Goal: Task Accomplishment & Management: Use online tool/utility

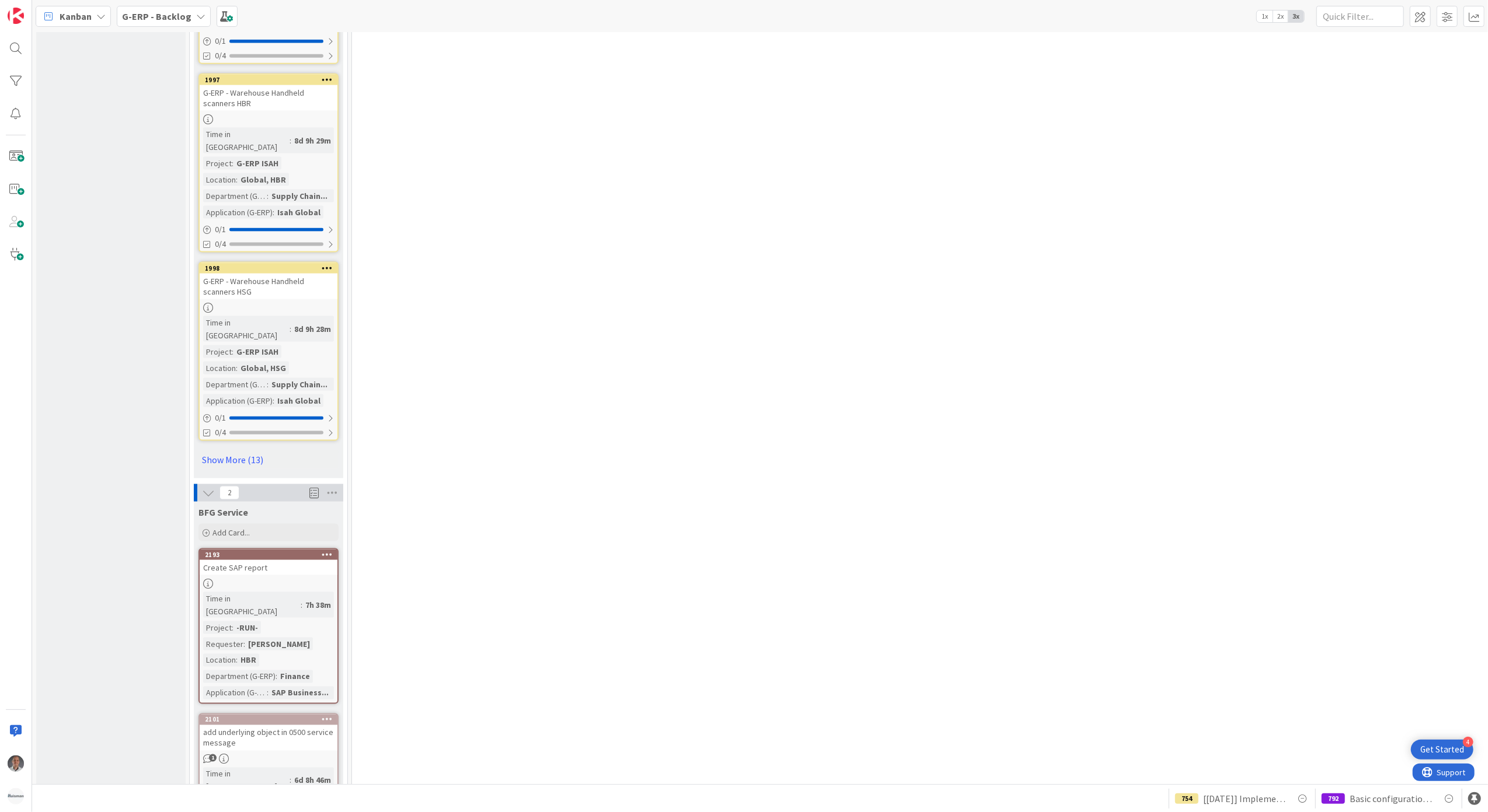
scroll to position [1634, 0]
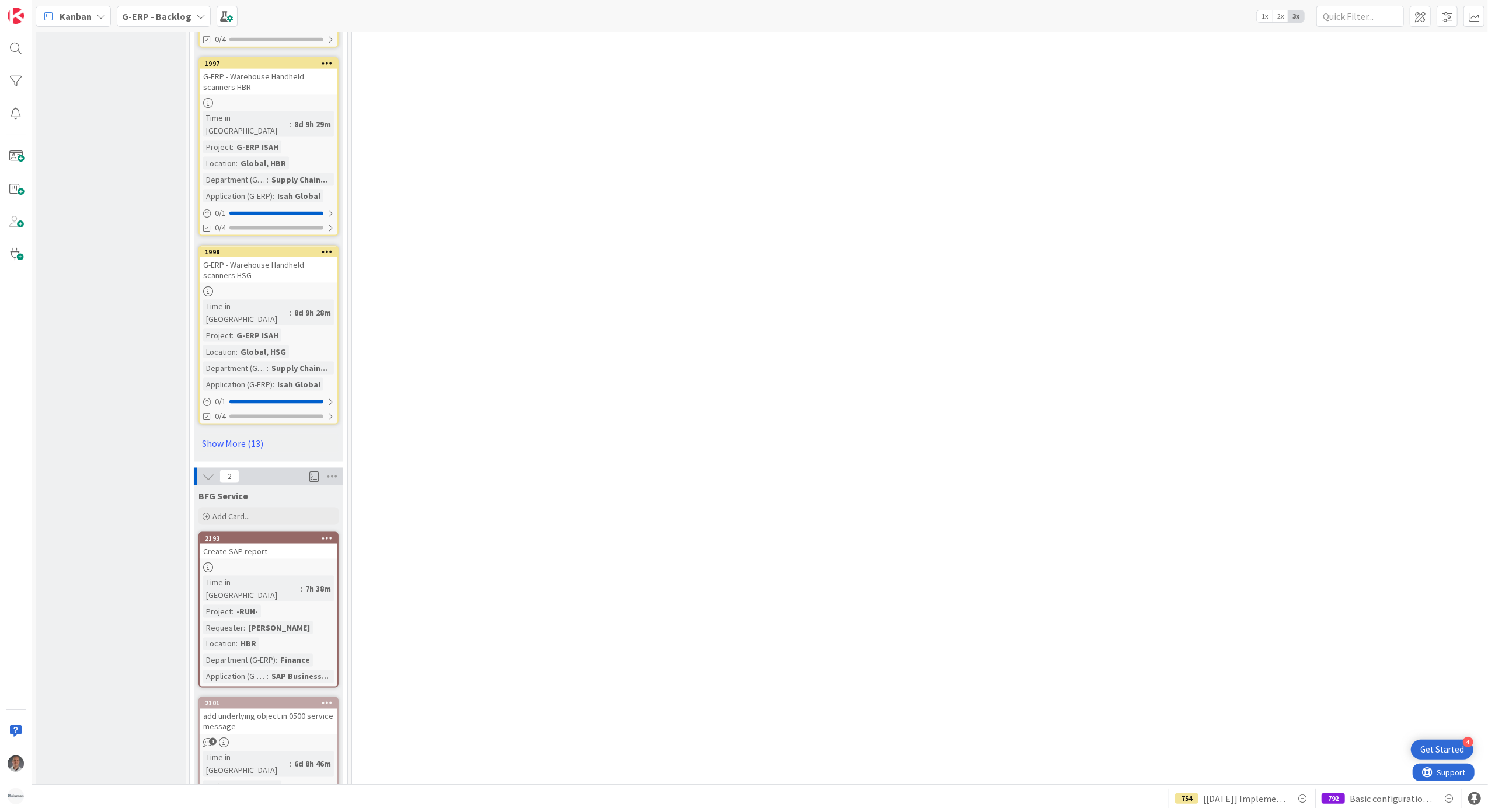
click at [314, 544] on div "Create SAP report" at bounding box center [268, 551] width 138 height 15
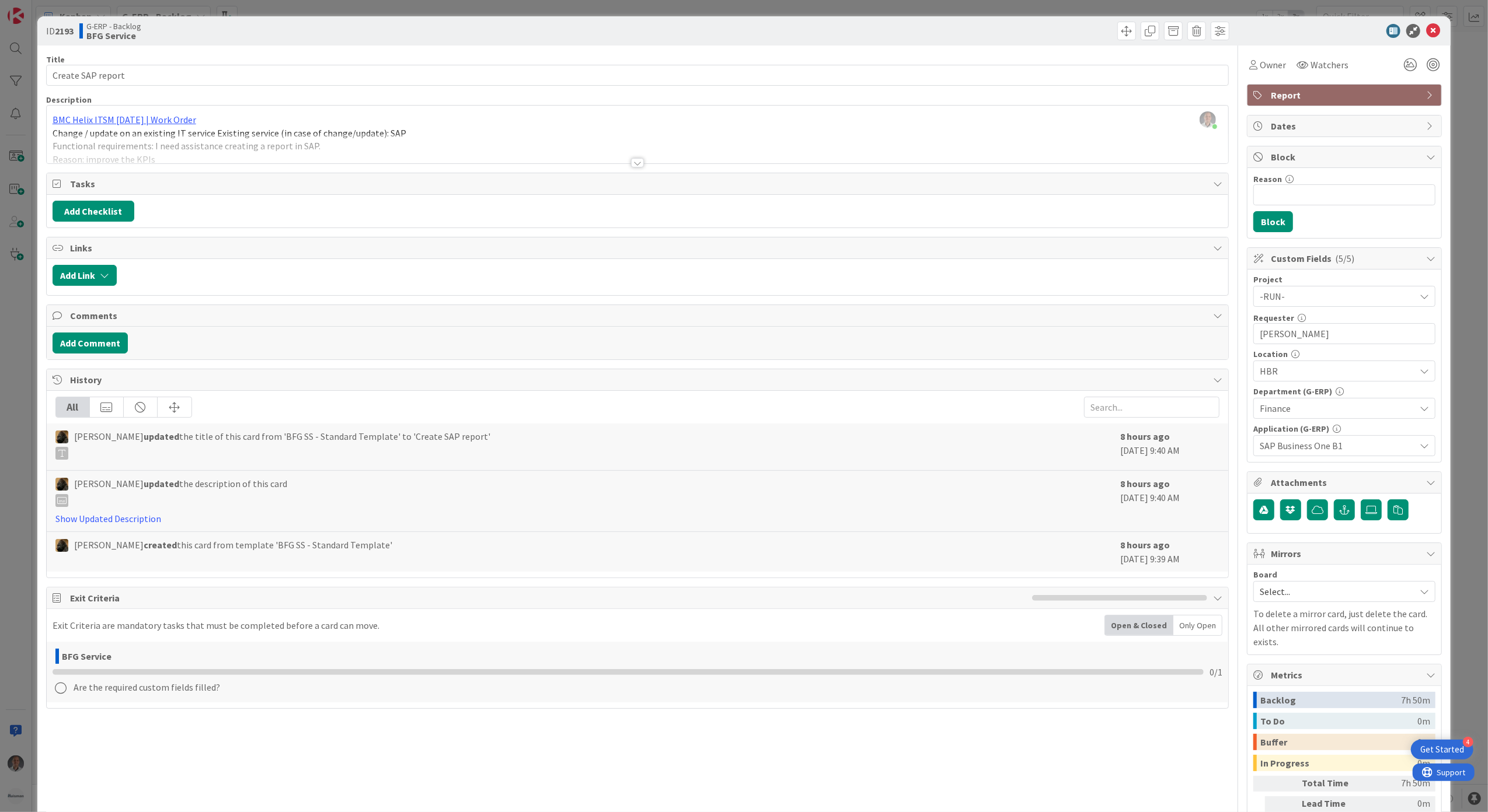
click at [631, 161] on div at bounding box center [638, 163] width 13 height 9
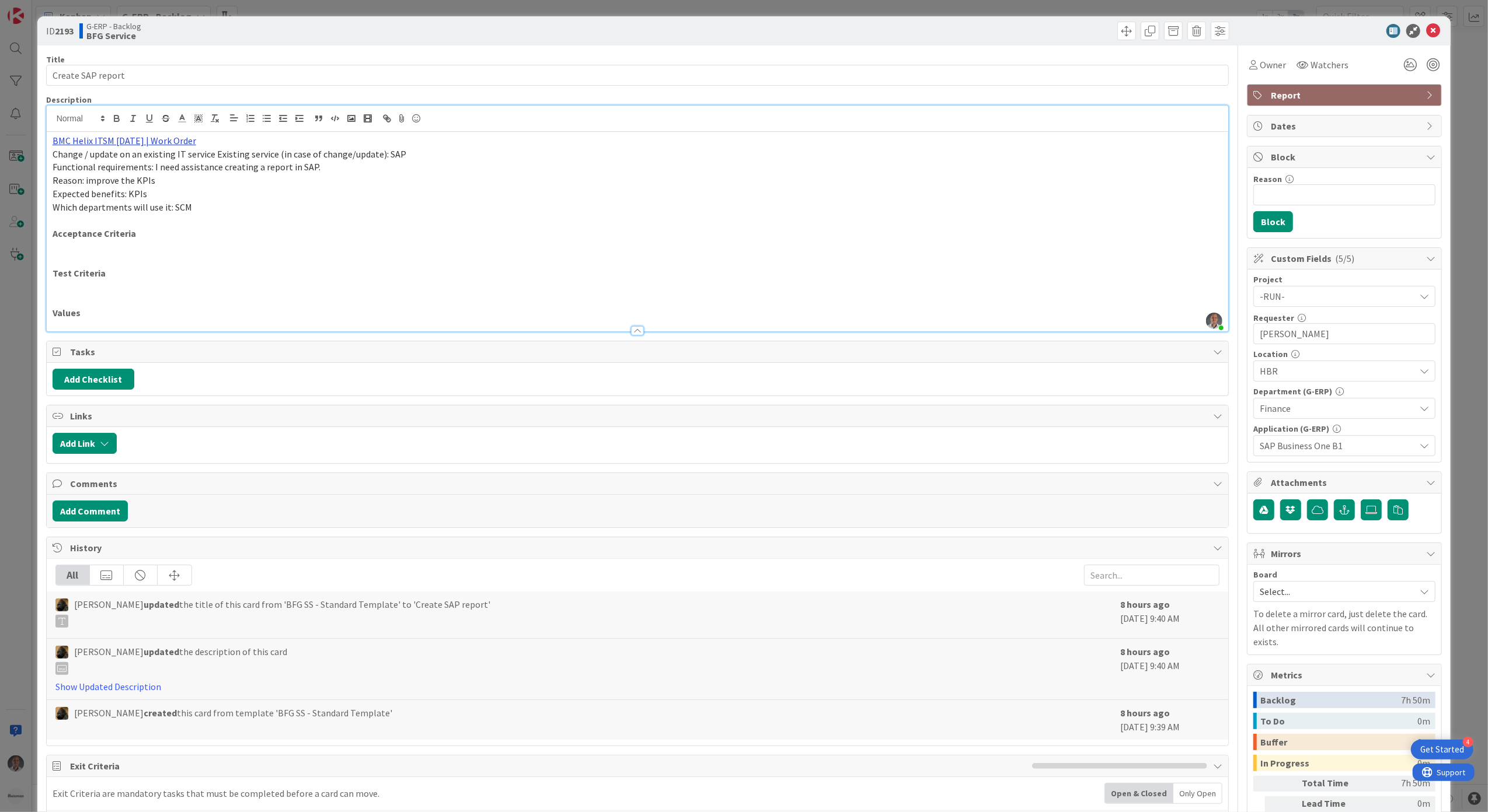
click at [156, 141] on link "BMC Helix ITSM [DATE] | Work Order" at bounding box center [123, 140] width 143 height 11
click at [140, 162] on link "[URL][PERSON_NAME][DOMAIN_NAME]" at bounding box center [110, 163] width 117 height 15
click at [1334, 514] on button "button" at bounding box center [1345, 510] width 21 height 21
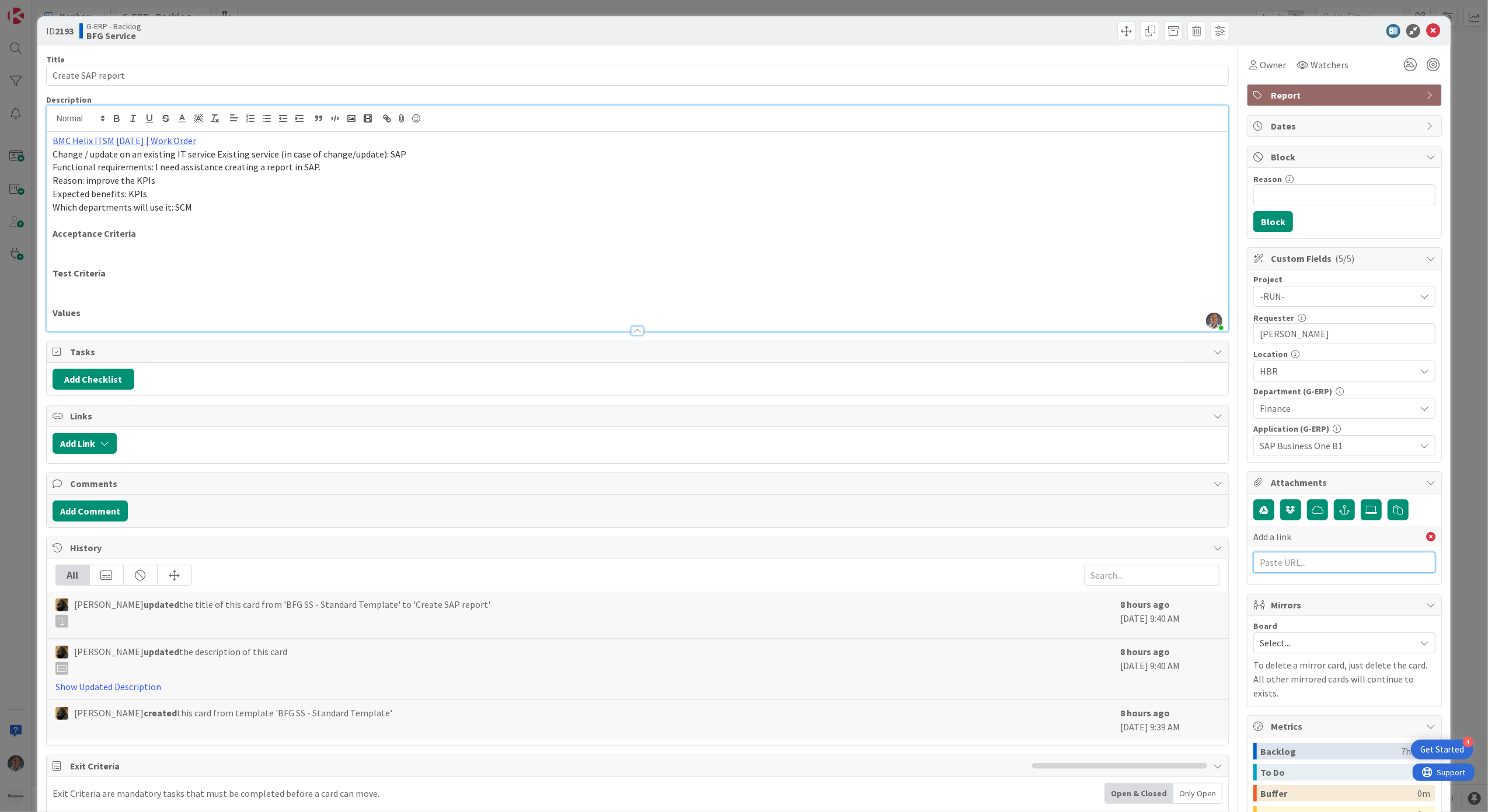
click at [1288, 563] on input "text" at bounding box center [1345, 563] width 182 height 21
paste input "[URL][PERSON_NAME][DOMAIN_NAME]"
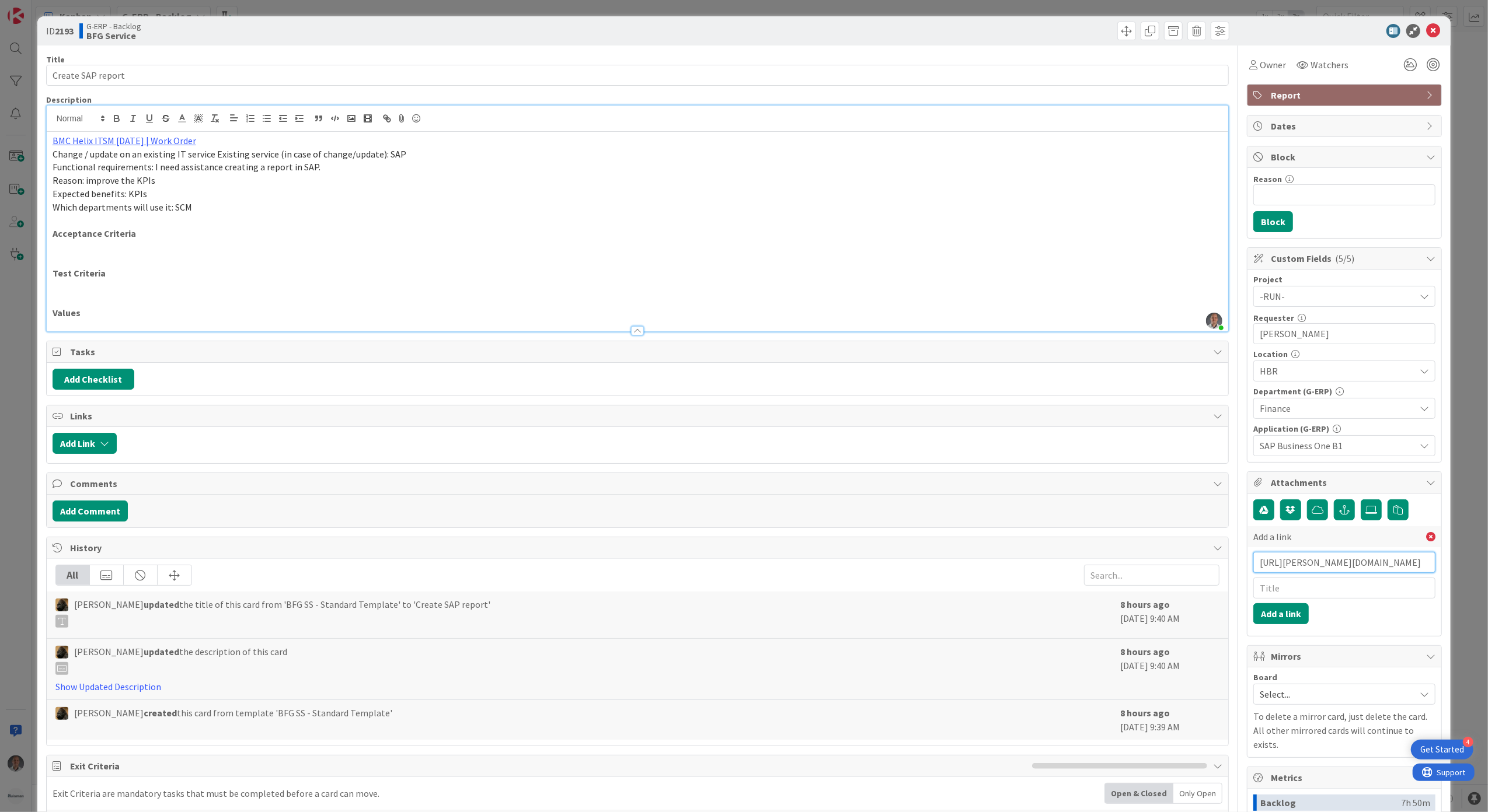
type input "[URL][PERSON_NAME][DOMAIN_NAME]"
click at [1298, 594] on input "text" at bounding box center [1345, 588] width 182 height 21
type input "BMC"
click at [1275, 624] on button "Add a link" at bounding box center [1281, 614] width 55 height 21
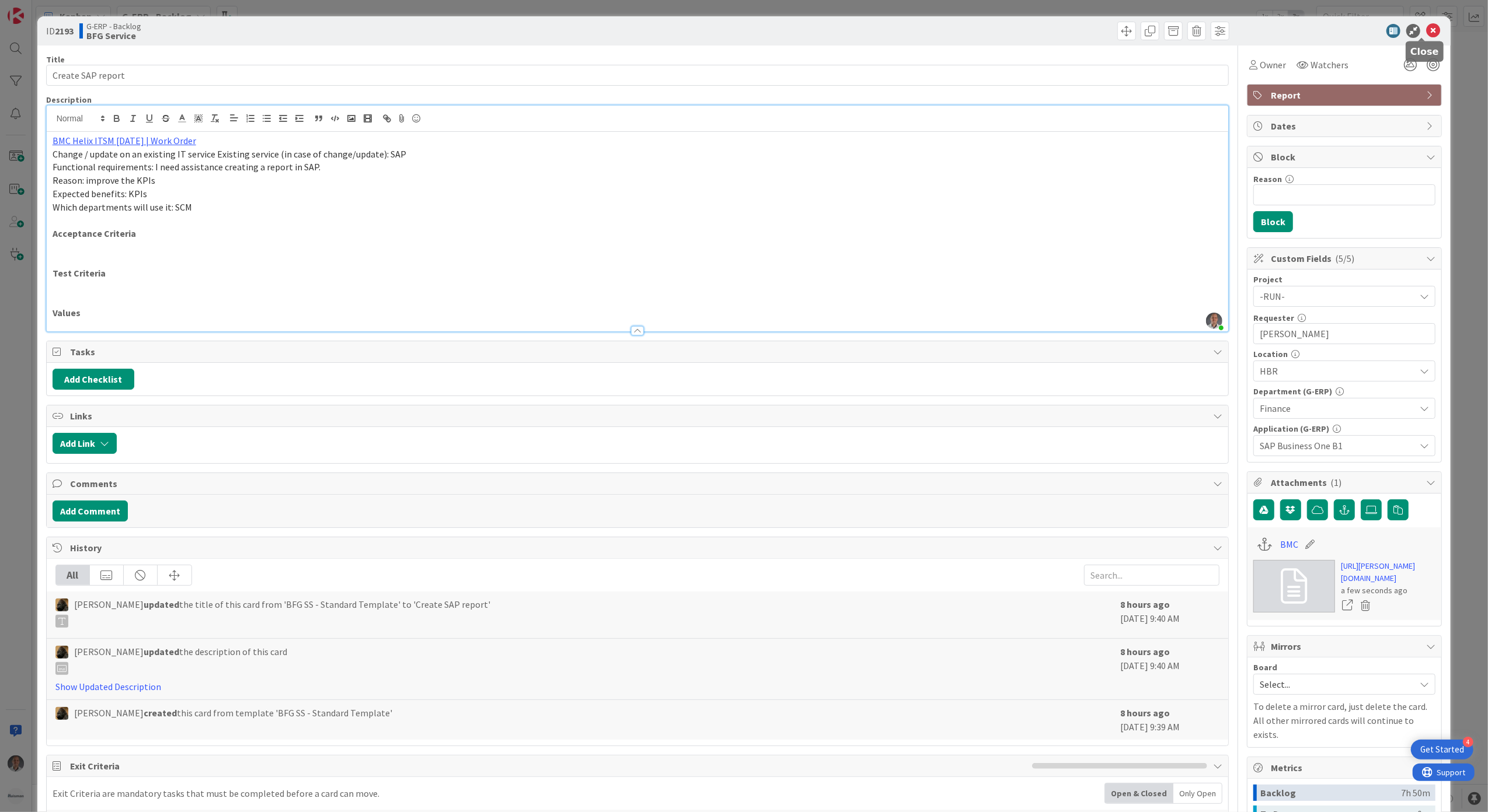
click at [1426, 32] on icon at bounding box center [1433, 30] width 14 height 14
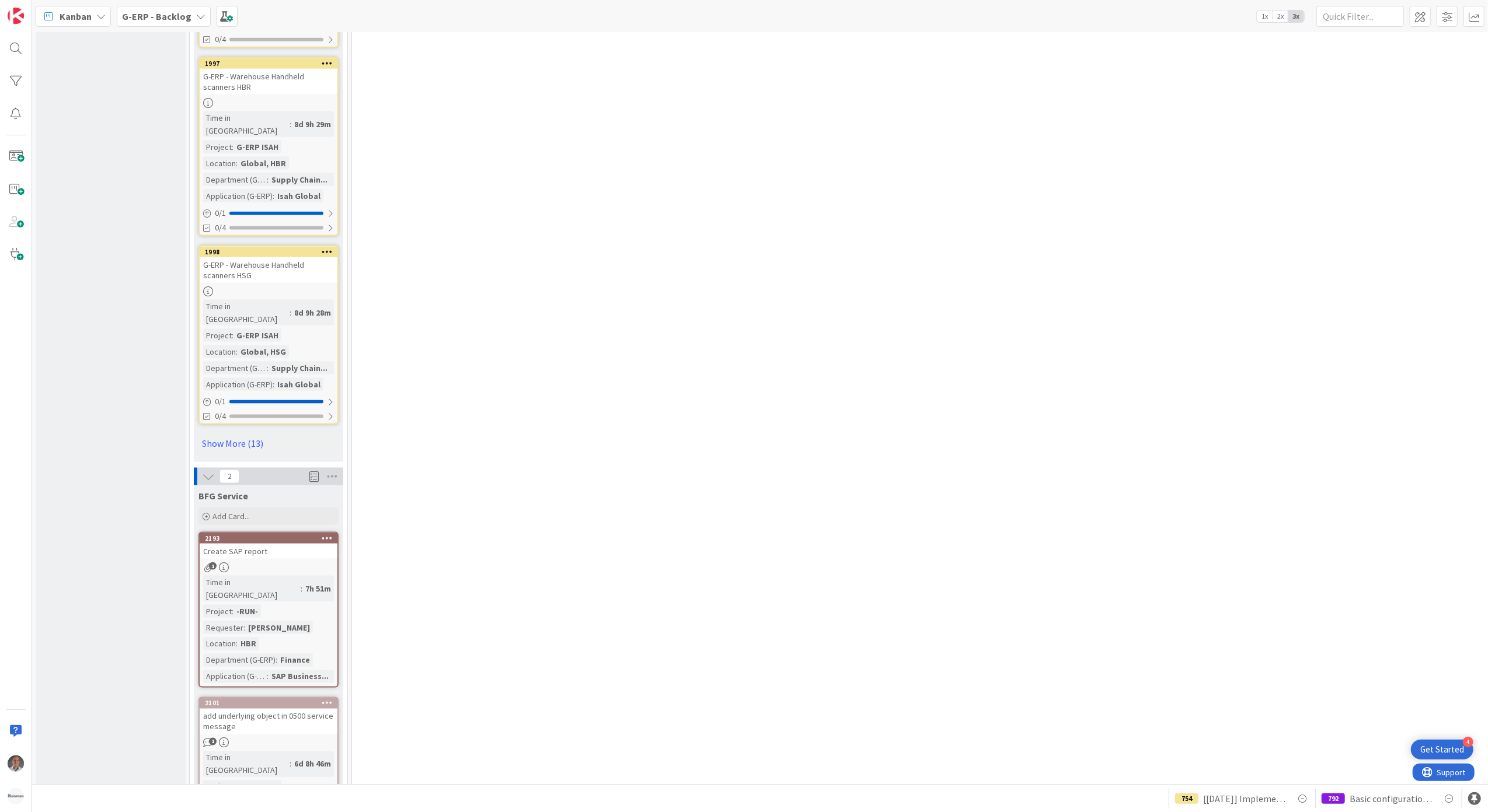
click at [258, 697] on div "2101 add underlying object in 0500 service message 1 Time in [GEOGRAPHIC_DATA] …" at bounding box center [269, 780] width 140 height 165
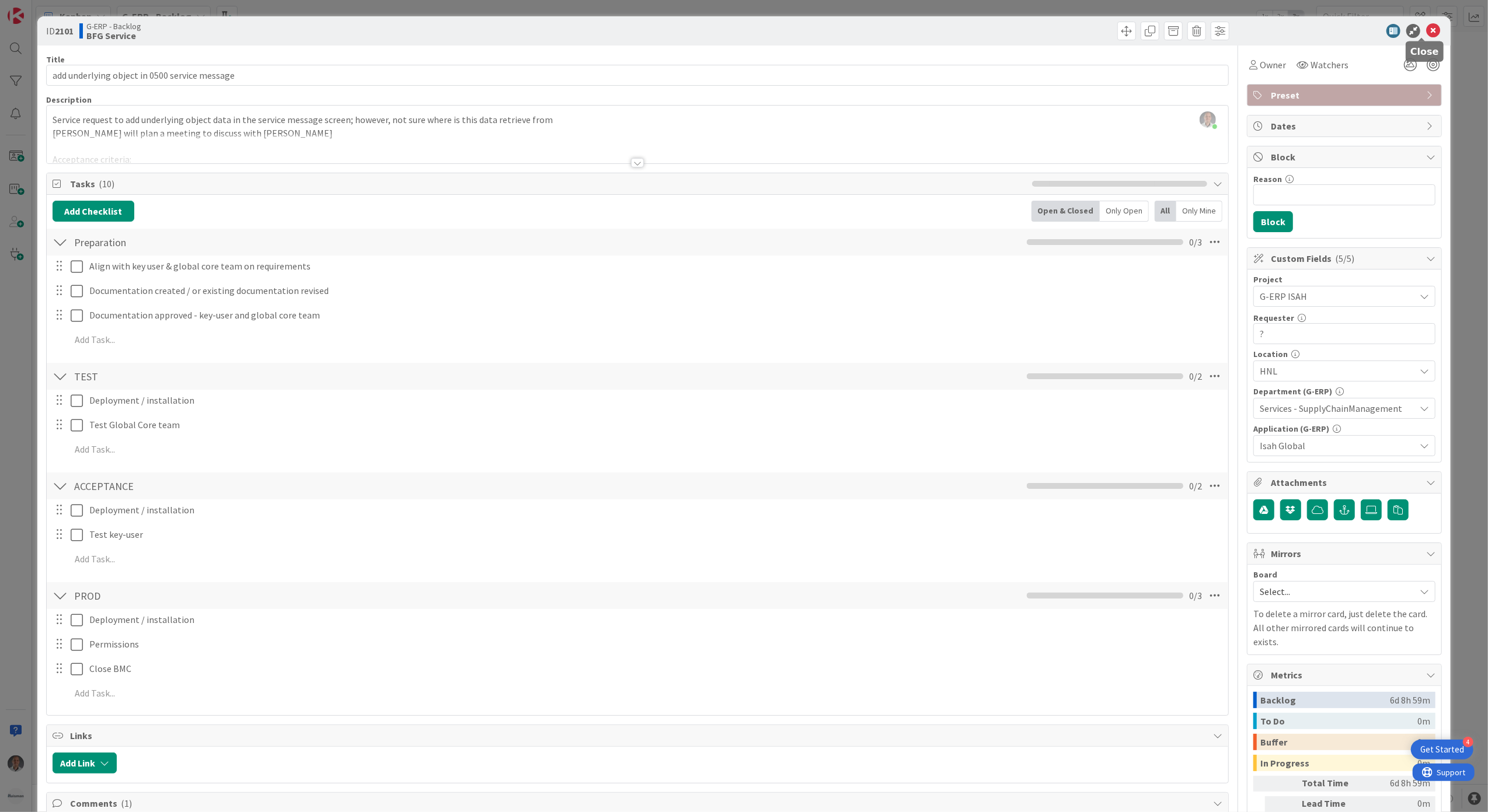
click at [1426, 27] on icon at bounding box center [1433, 30] width 14 height 14
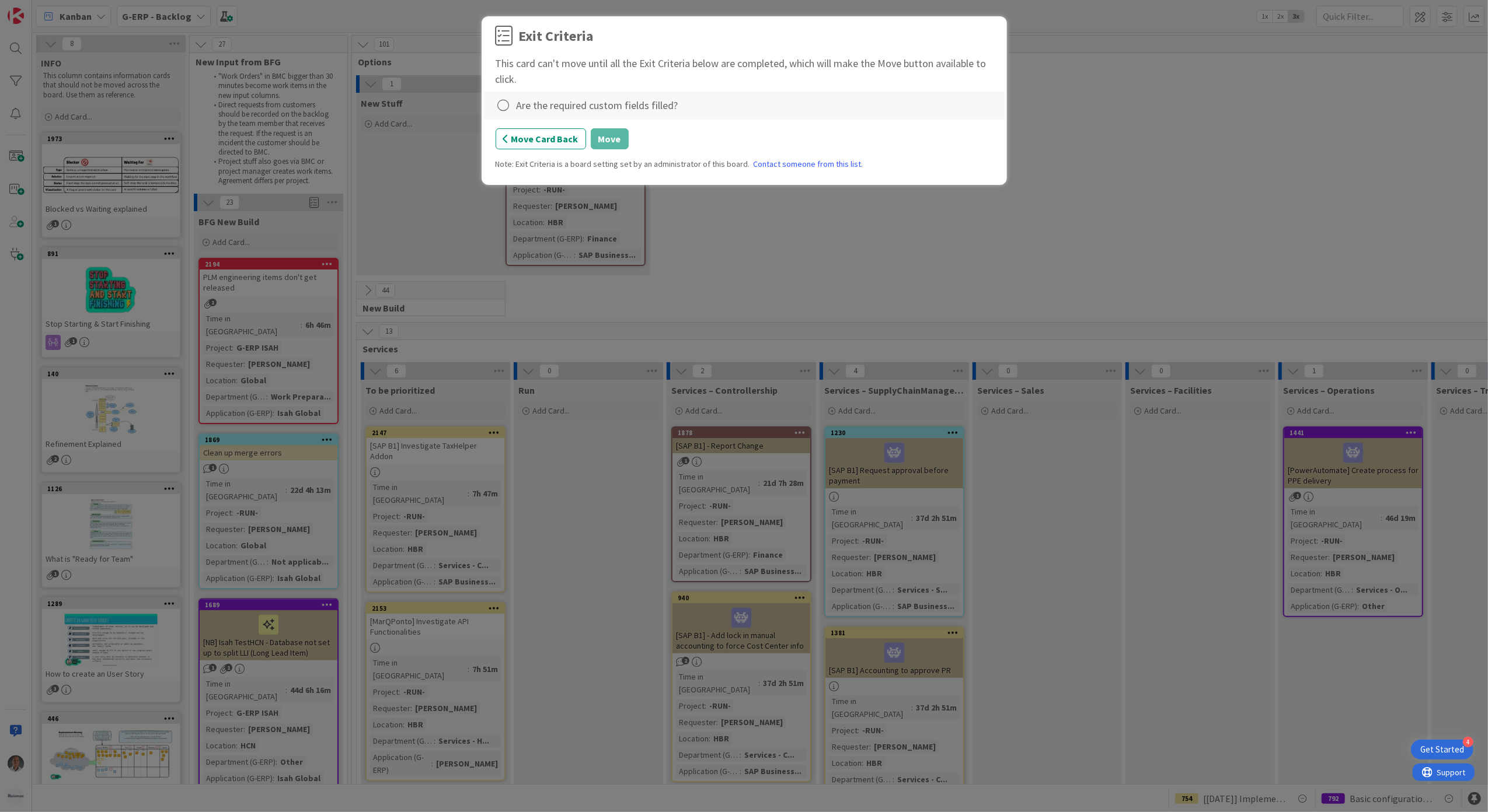
click at [520, 113] on div "Are the required custom fields filled?" at bounding box center [598, 105] width 161 height 16
click at [508, 110] on icon at bounding box center [503, 105] width 16 height 16
click at [538, 129] on link "Complete" at bounding box center [568, 131] width 146 height 17
click at [604, 143] on button "Move" at bounding box center [610, 138] width 38 height 21
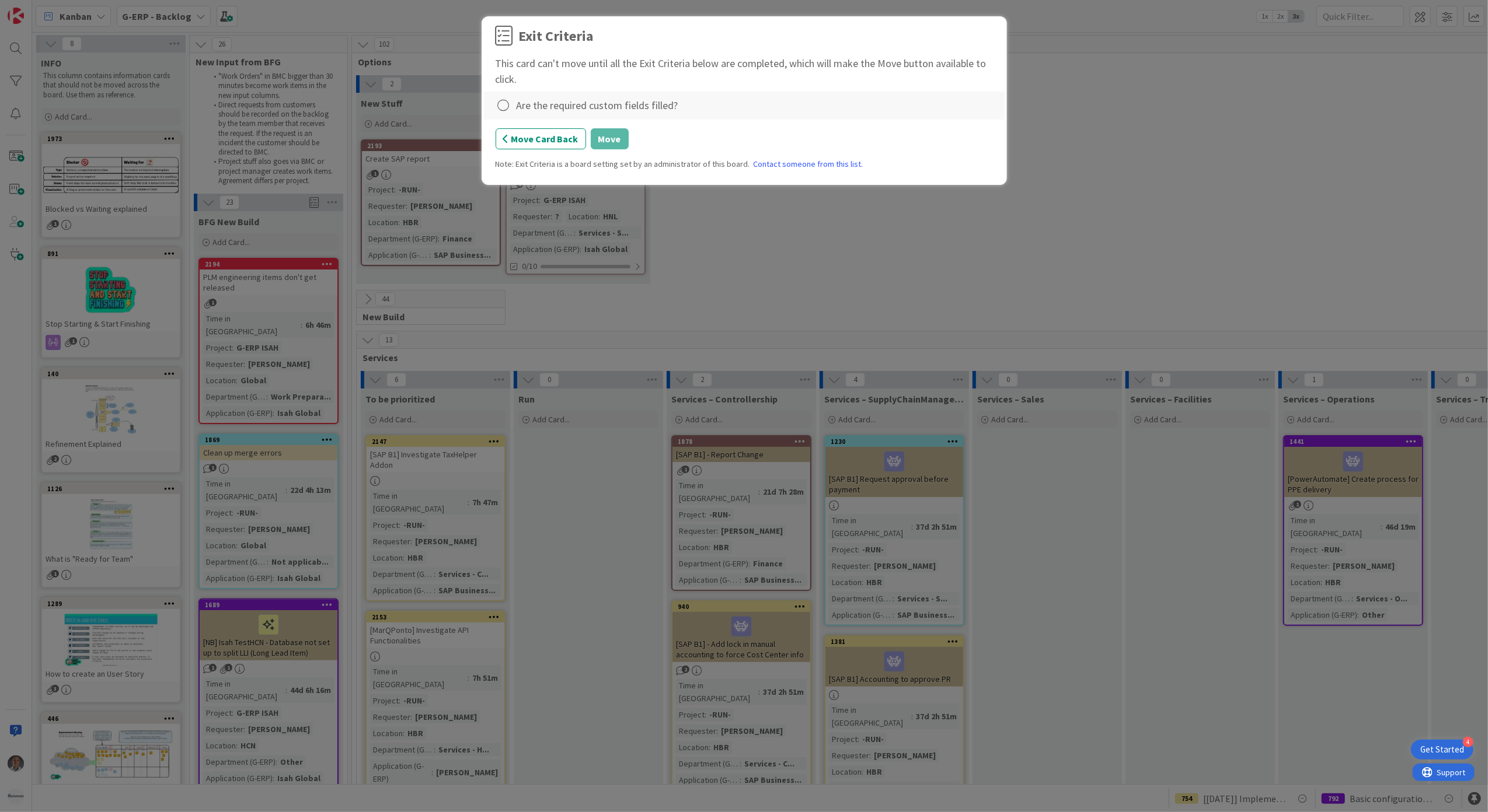
click at [525, 110] on div "Are the required custom fields filled?" at bounding box center [598, 105] width 161 height 16
click at [503, 107] on icon at bounding box center [503, 105] width 16 height 16
click at [586, 137] on link "Complete" at bounding box center [568, 131] width 146 height 17
click at [615, 148] on button "Move" at bounding box center [610, 138] width 38 height 21
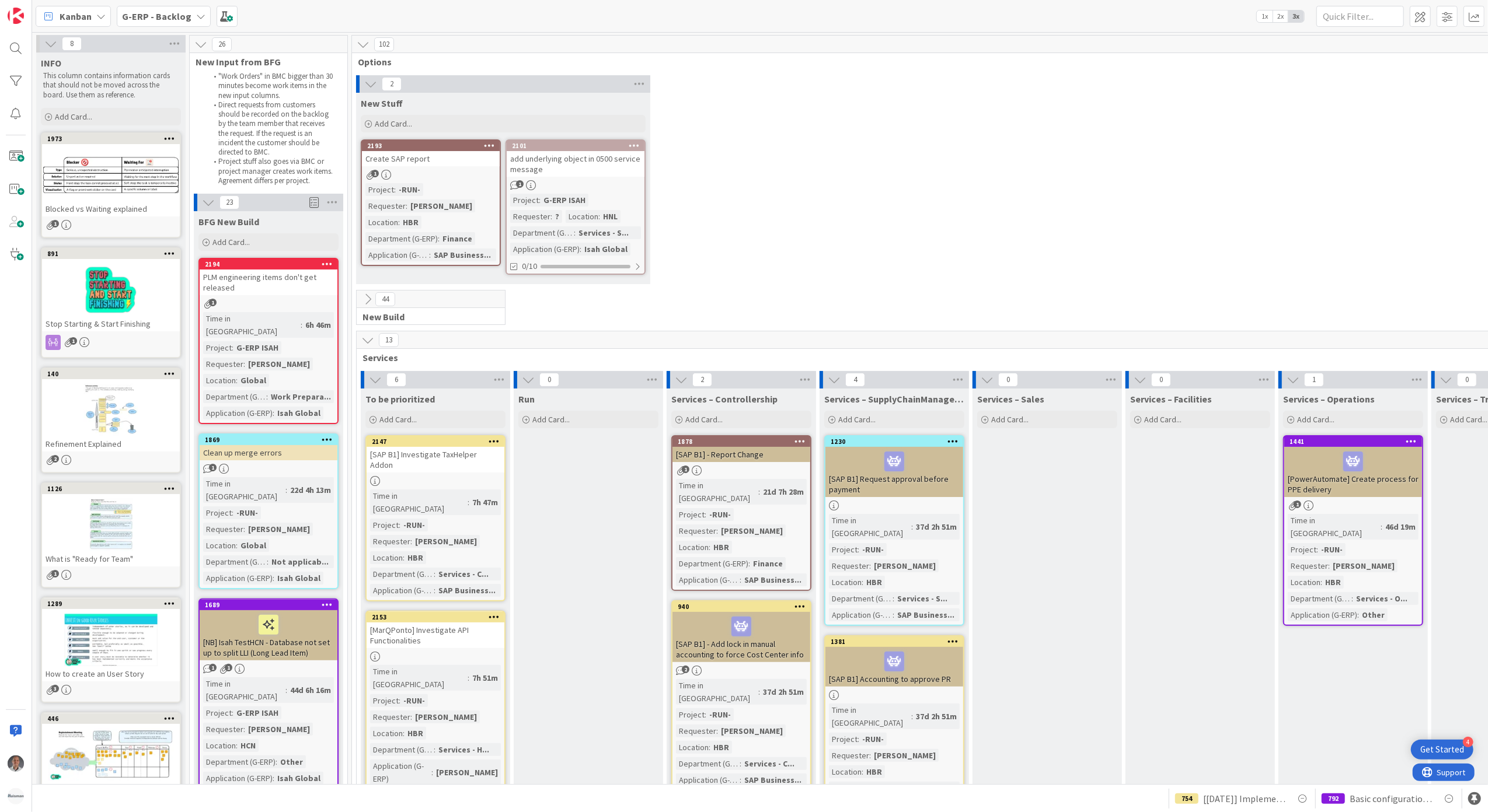
click at [550, 211] on div "Requester" at bounding box center [530, 217] width 40 height 13
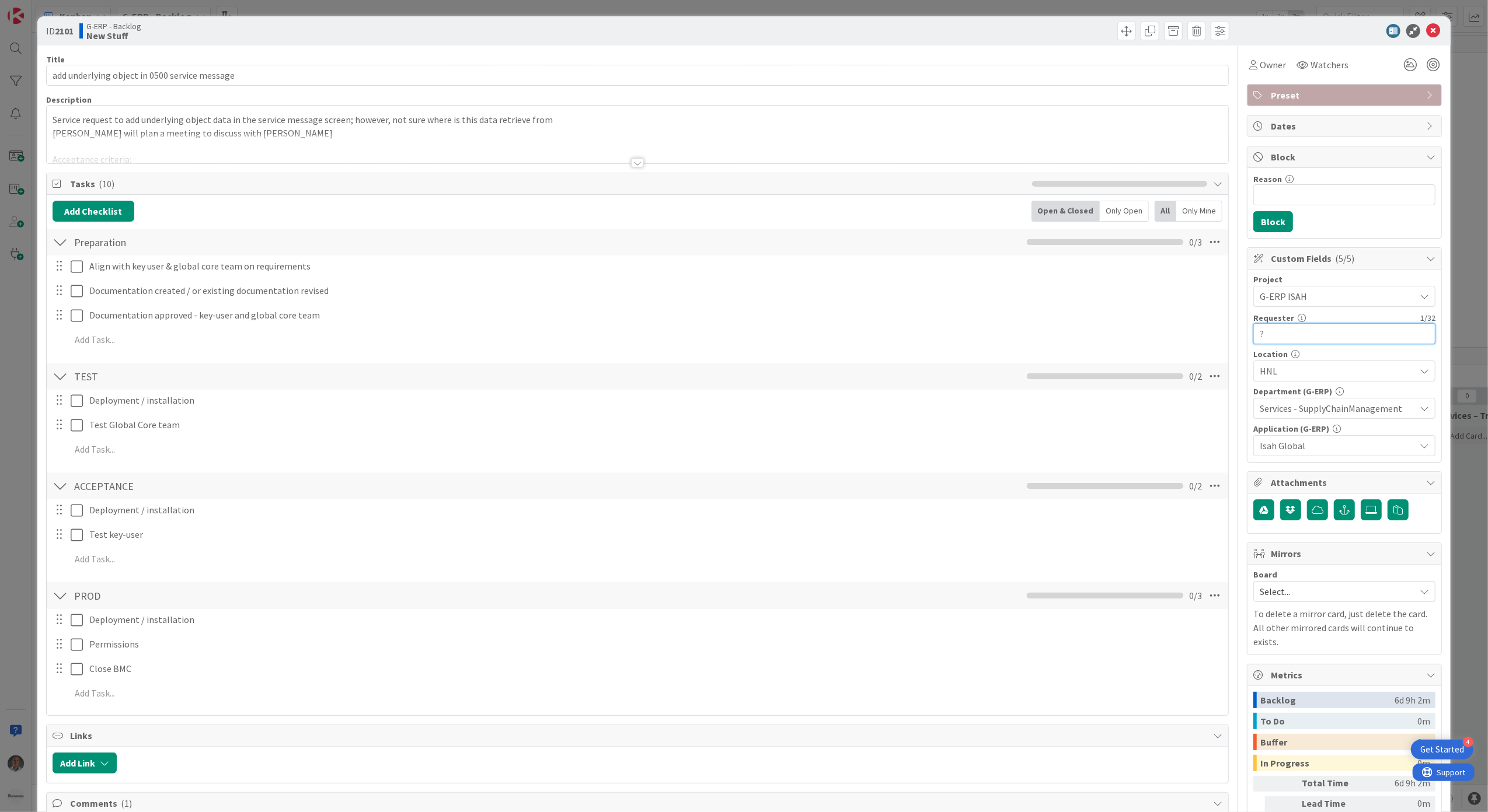
drag, startPoint x: 1295, startPoint y: 337, endPoint x: 1218, endPoint y: 330, distance: 77.3
click at [1219, 330] on div "Title 45 / 128 add underlying object in 0500 service message Description Servic…" at bounding box center [745, 731] width 1397 height 1373
type input "[PERSON_NAME]"
click at [1429, 29] on icon at bounding box center [1433, 30] width 14 height 14
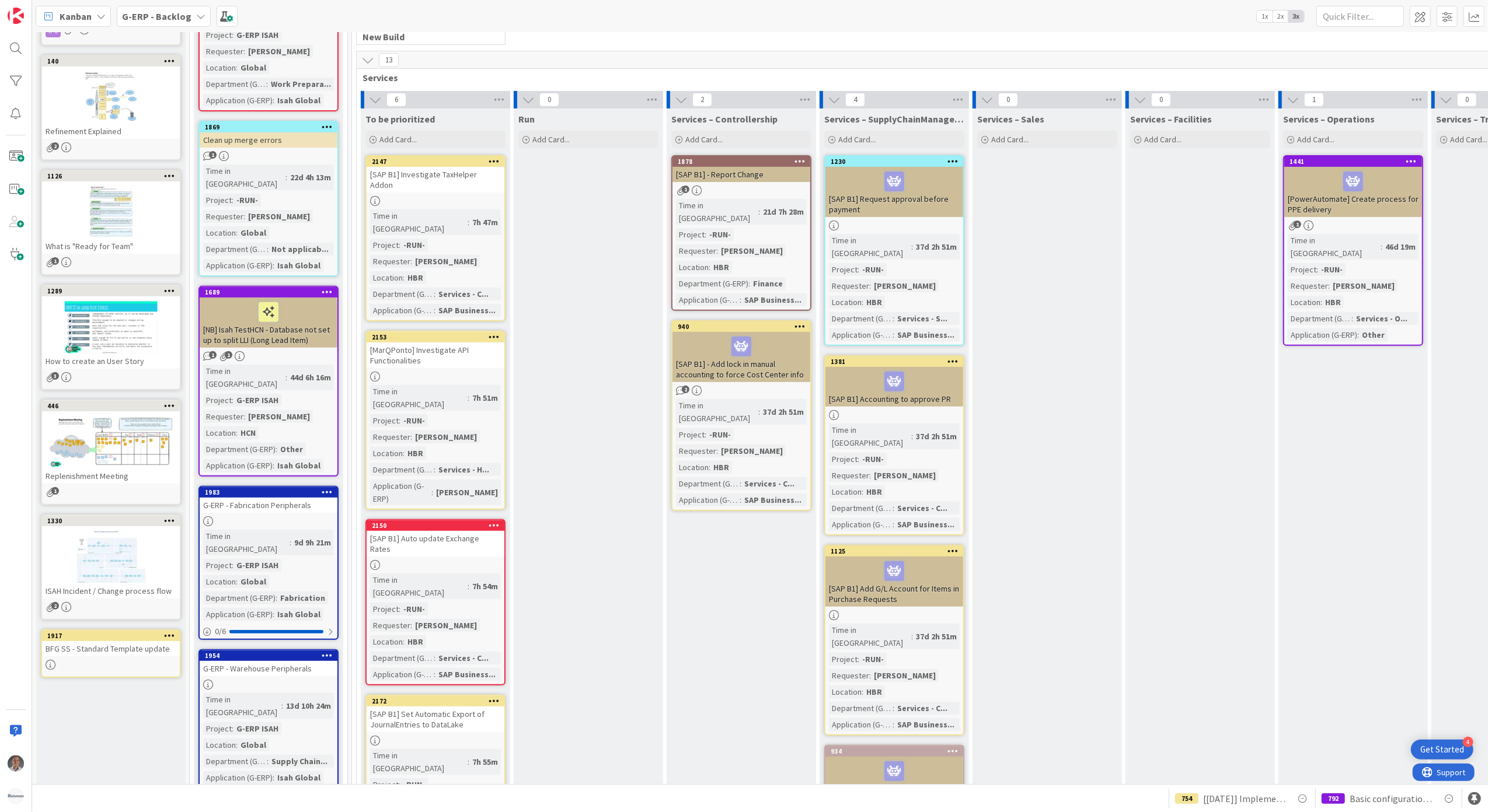
scroll to position [311, 0]
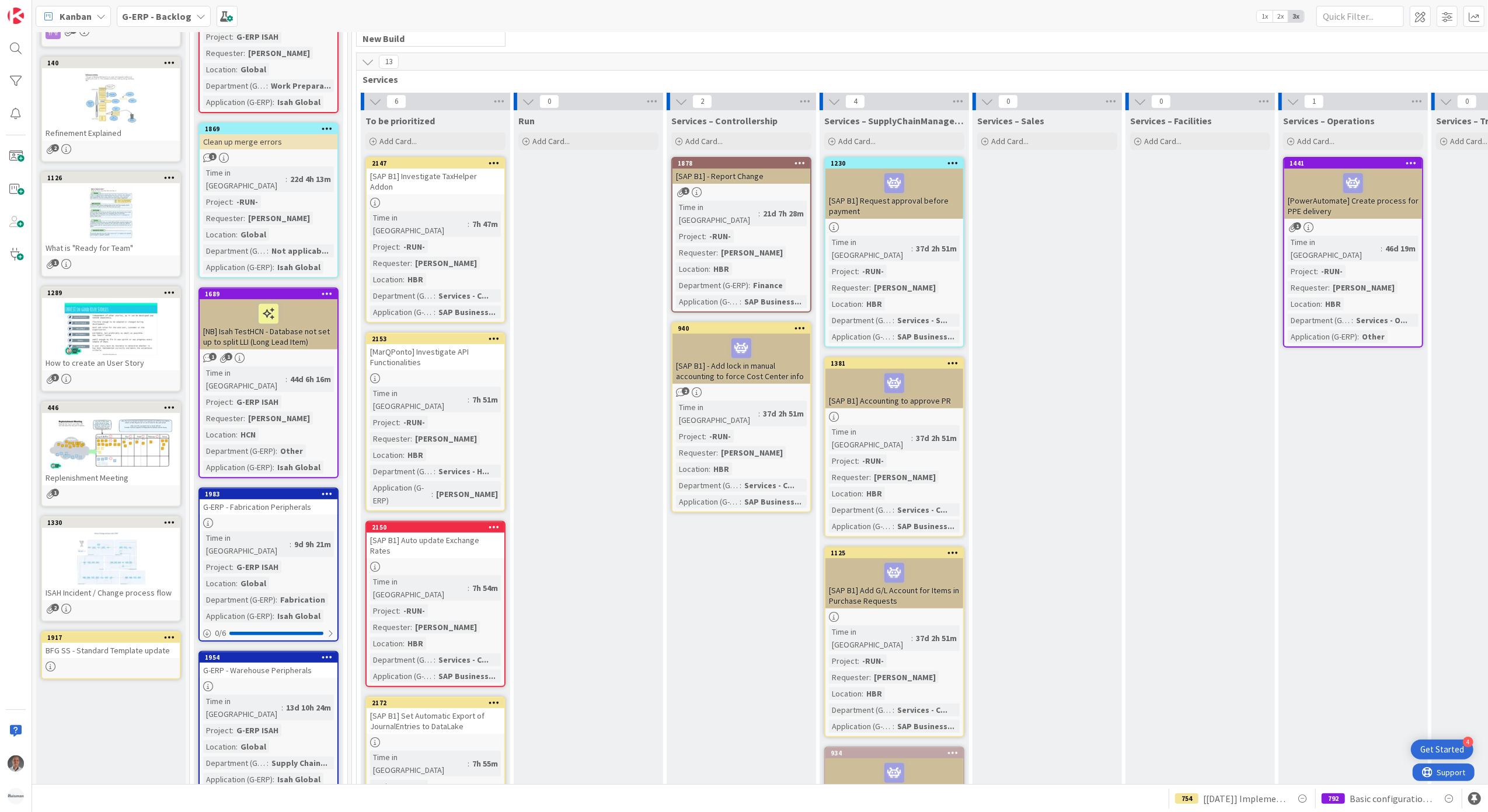
click at [772, 177] on div "[SAP B1] - Report Change" at bounding box center [741, 176] width 138 height 15
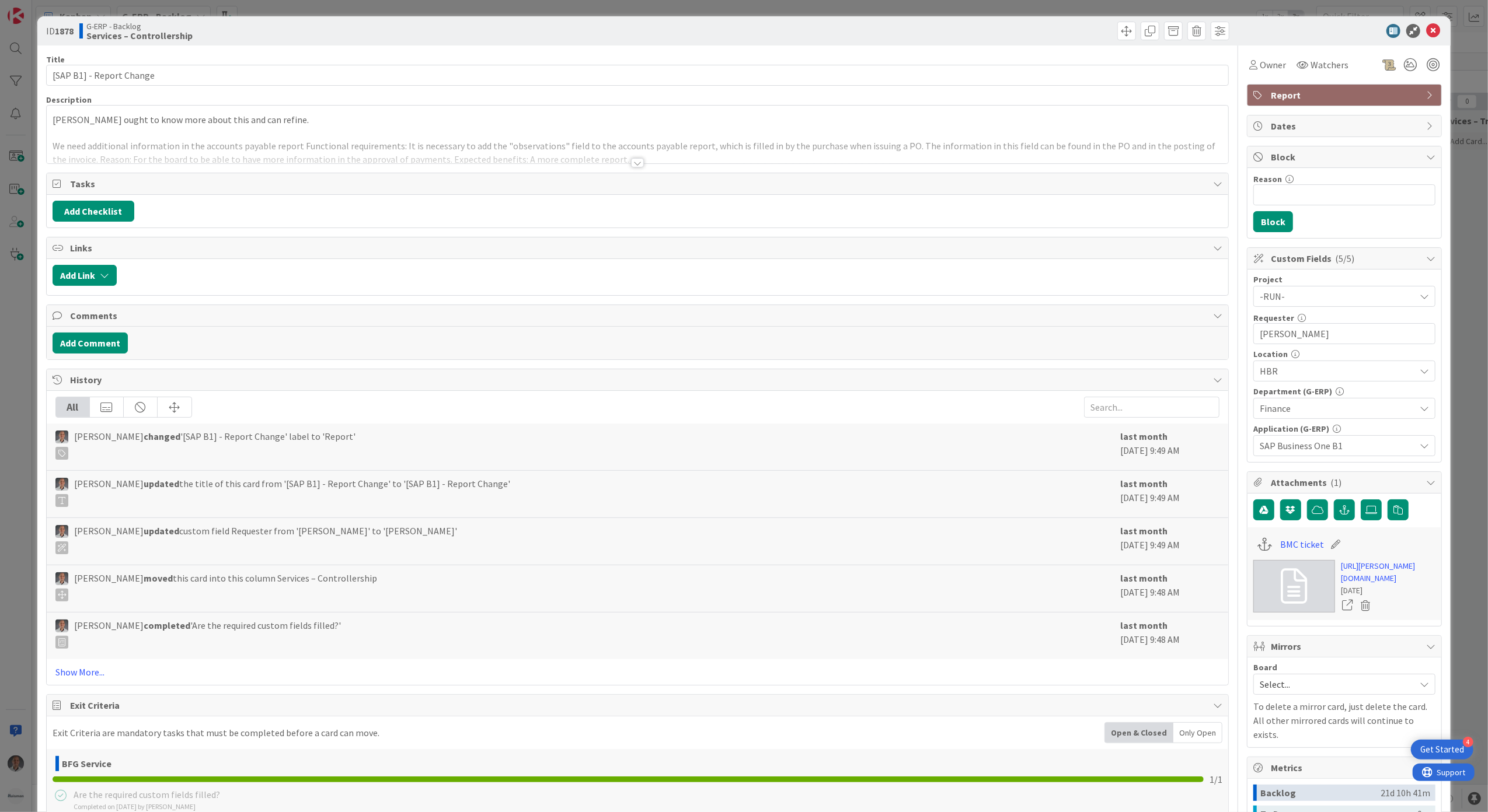
click at [637, 162] on div at bounding box center [638, 163] width 13 height 9
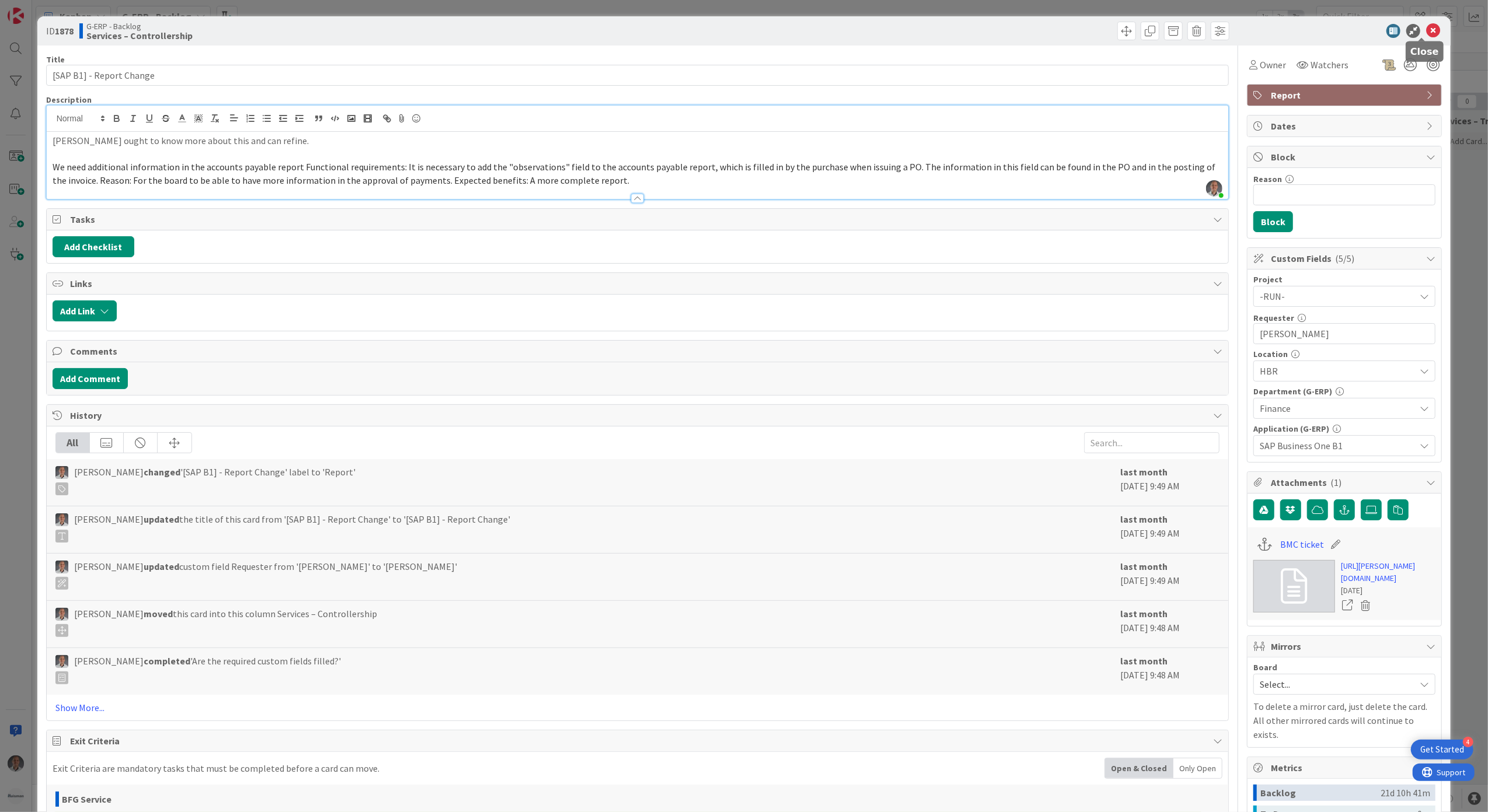
click at [1426, 31] on icon at bounding box center [1433, 30] width 14 height 14
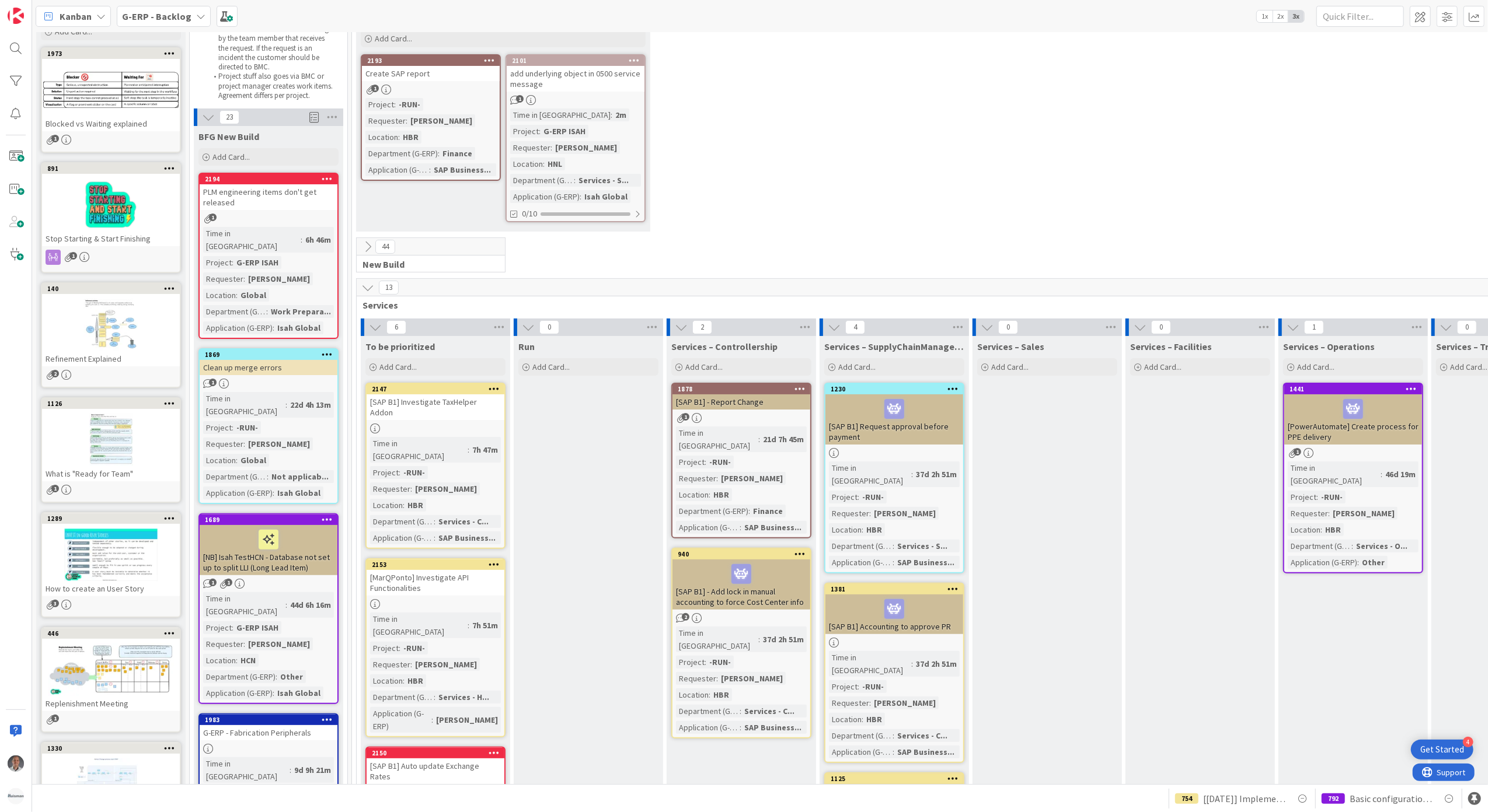
scroll to position [78, 0]
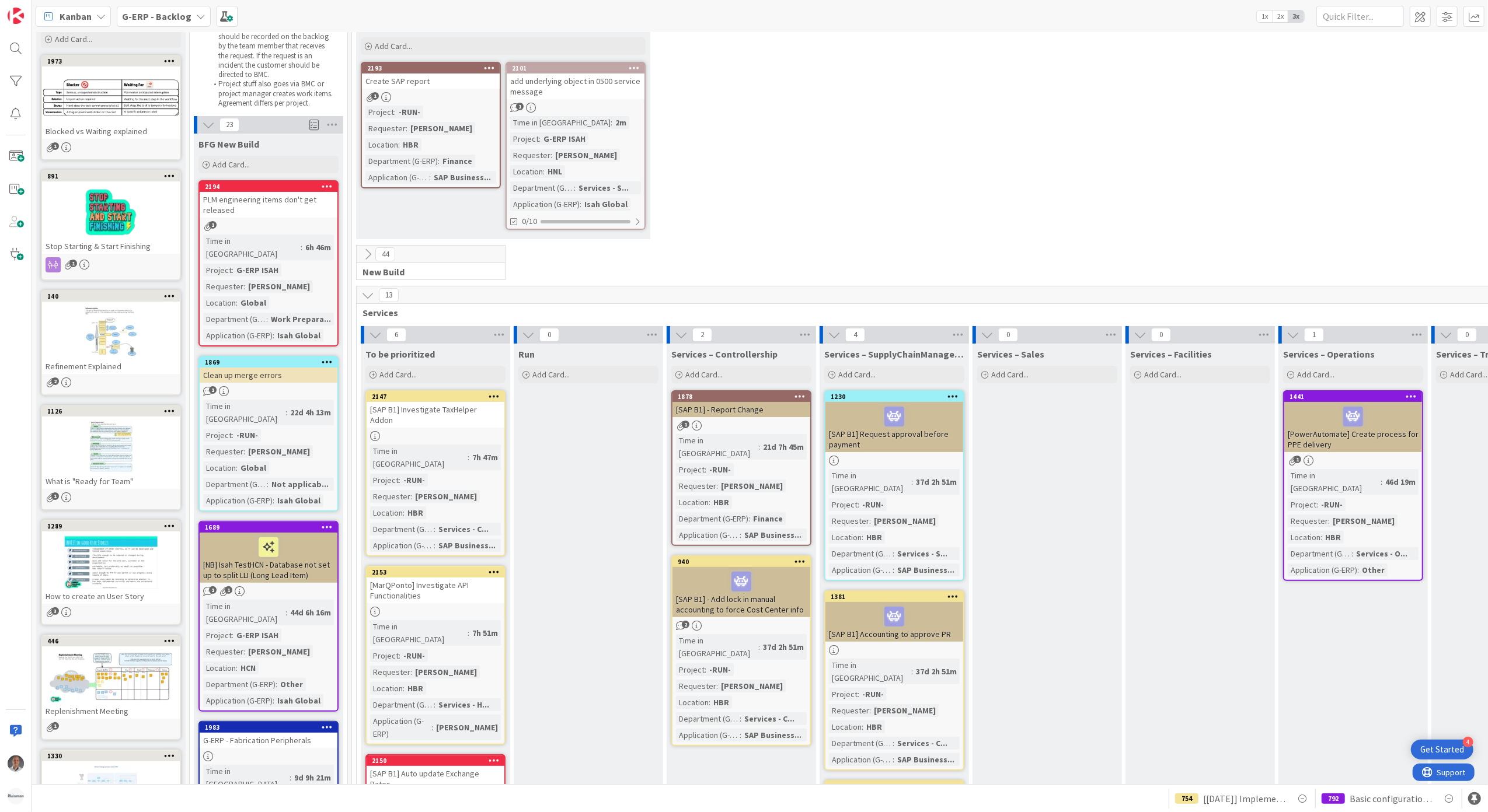
click at [986, 786] on div "792 Basic configuration Isah test environment HSG 754 [[DATE]] Implement Accoun…" at bounding box center [760, 799] width 1457 height 28
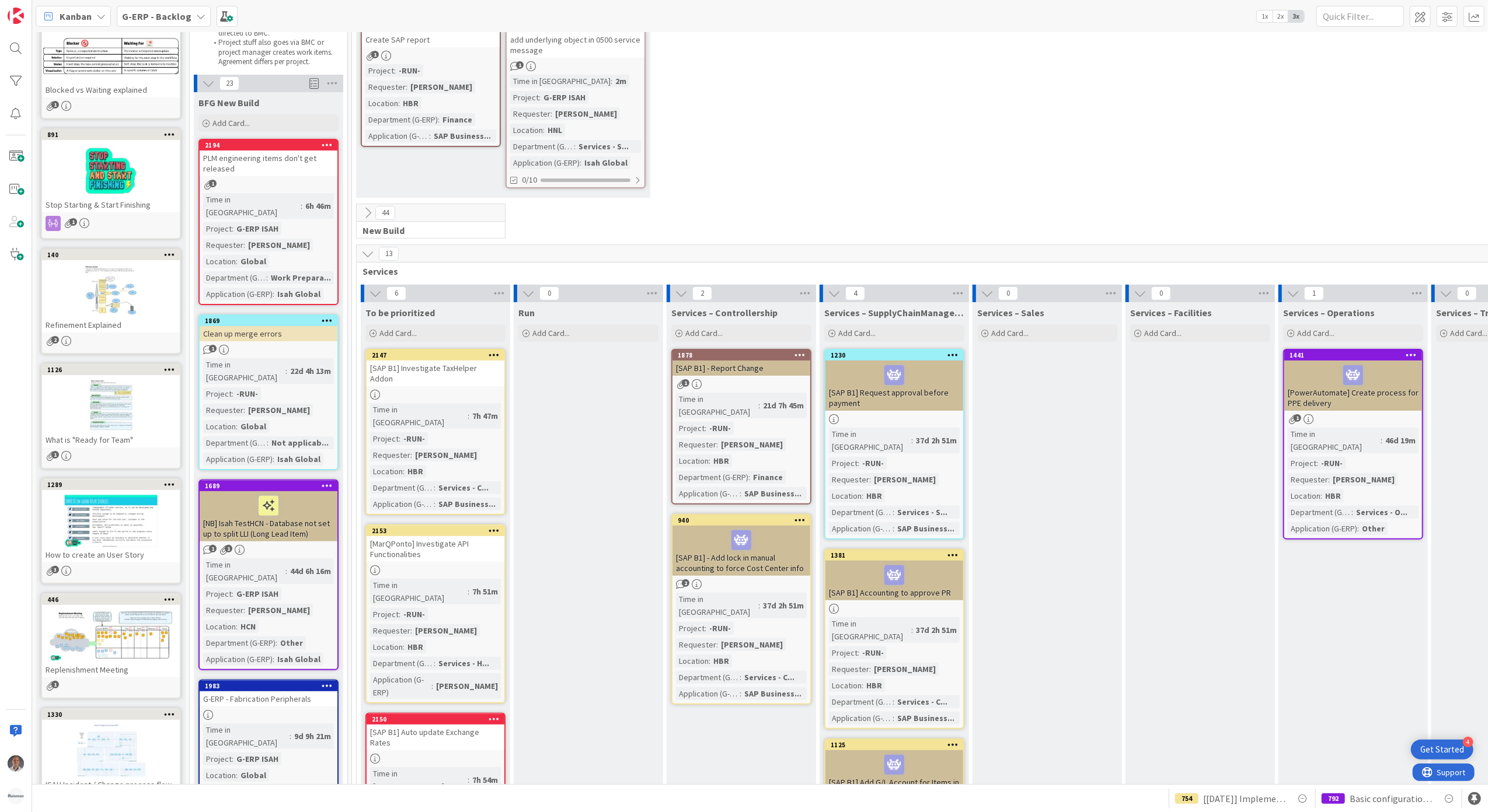
scroll to position [78, 0]
